Goal: Navigation & Orientation: Go to known website

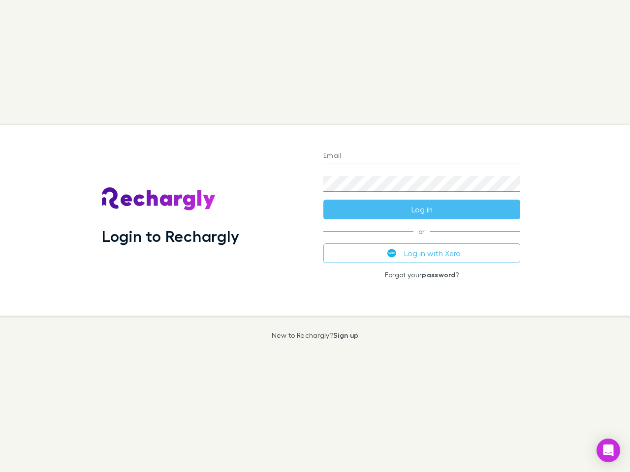
click at [315, 236] on div "Login to Rechargly" at bounding box center [204, 220] width 221 height 191
click at [422, 156] on input "Email" at bounding box center [421, 157] width 197 height 16
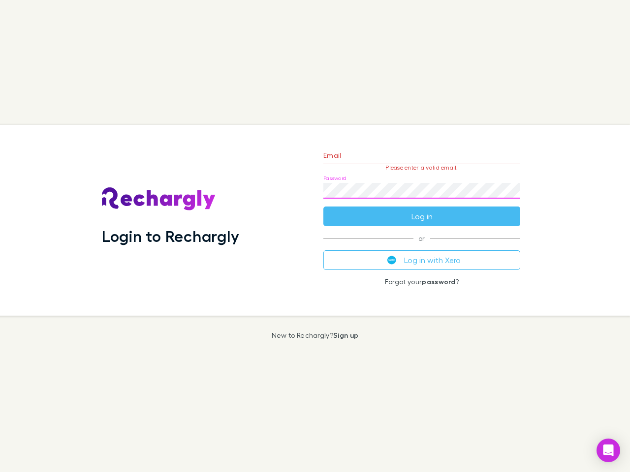
click at [422, 210] on form "Email Please enter a valid email. Password Log in" at bounding box center [421, 184] width 197 height 86
click at [422, 253] on div "Email Please enter a valid email. Password Log in or Log in with Xero Forgot yo…" at bounding box center [421, 220] width 213 height 191
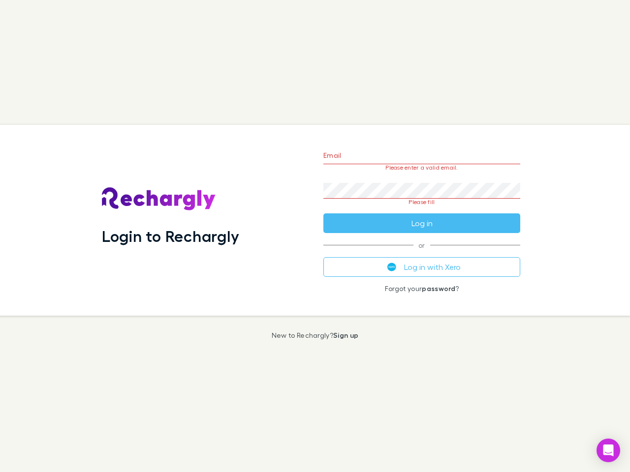
click at [608, 451] on icon "Open Intercom Messenger" at bounding box center [608, 451] width 10 height 12
